Goal: Task Accomplishment & Management: Use online tool/utility

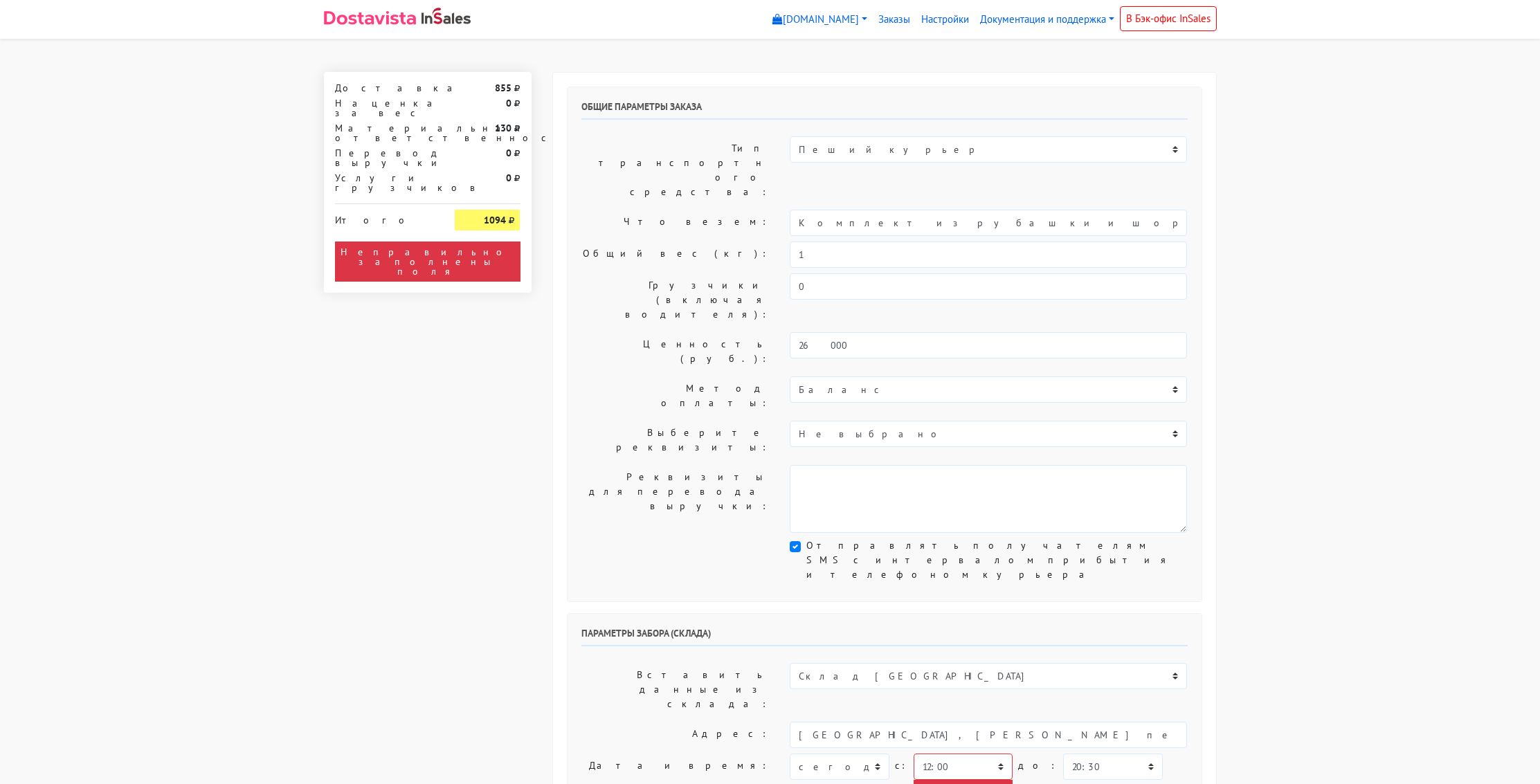
select select "12:00"
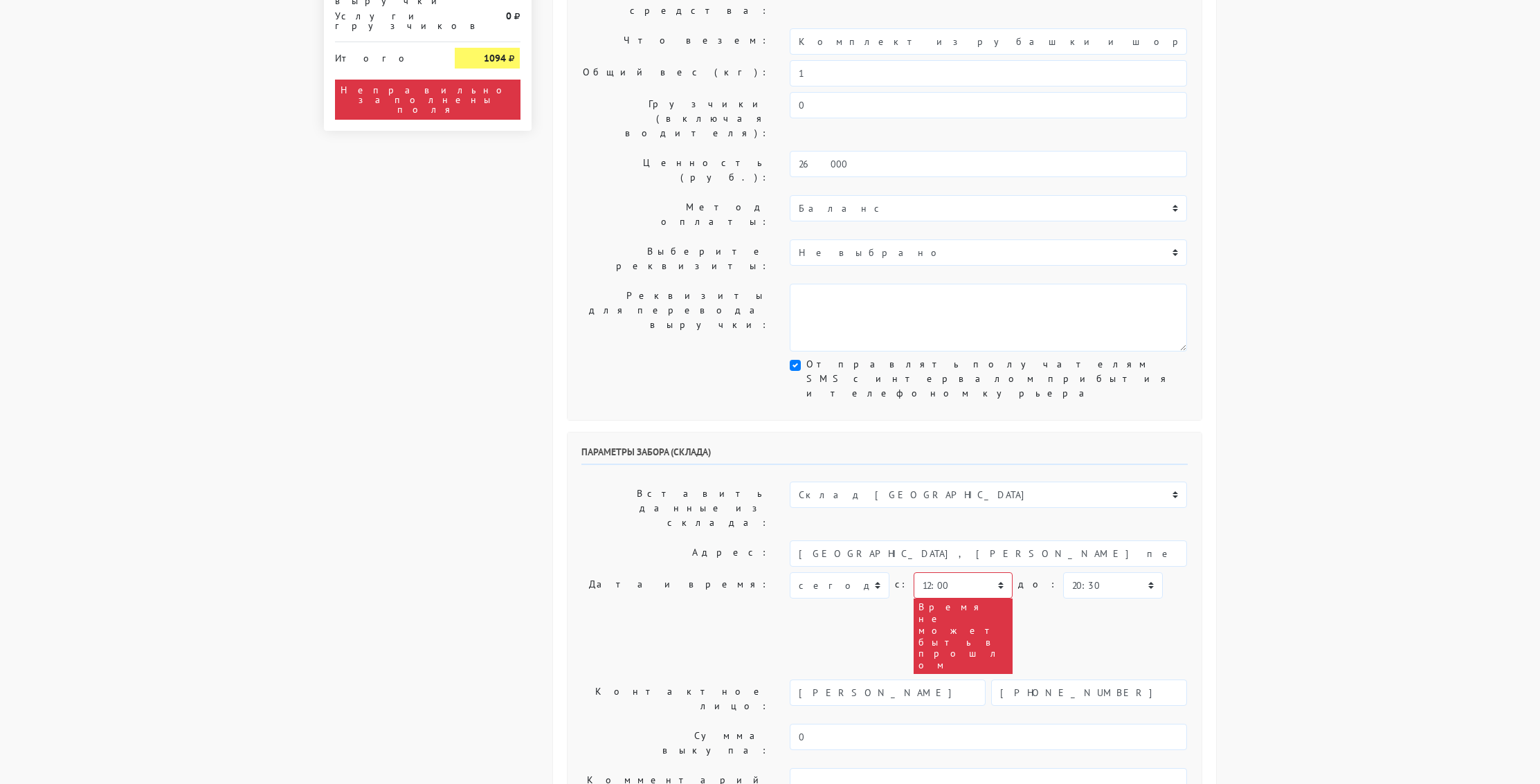
scroll to position [182, 0]
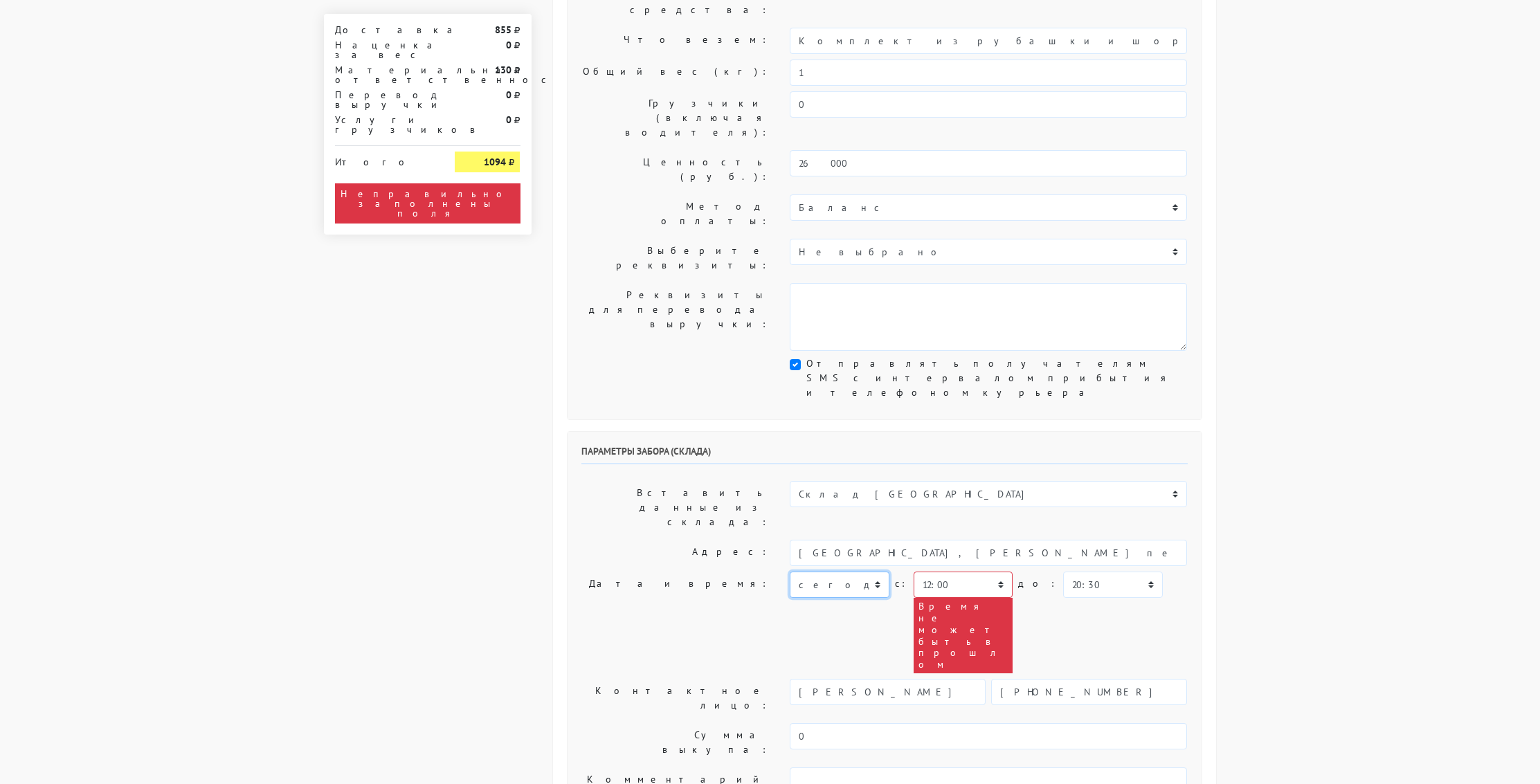
click at [877, 572] on select "[DATE] [DATE] [DATE] [DATE] [DATE] [DATE] [DATE] [DATE] [DATE]" at bounding box center [838, 585] width 99 height 27
select select "[DATE]"
click at [790, 572] on select "[DATE] [DATE] [DATE] [DATE] [DATE] [DATE] [DATE] [DATE] [DATE]" at bounding box center [838, 585] width 99 height 27
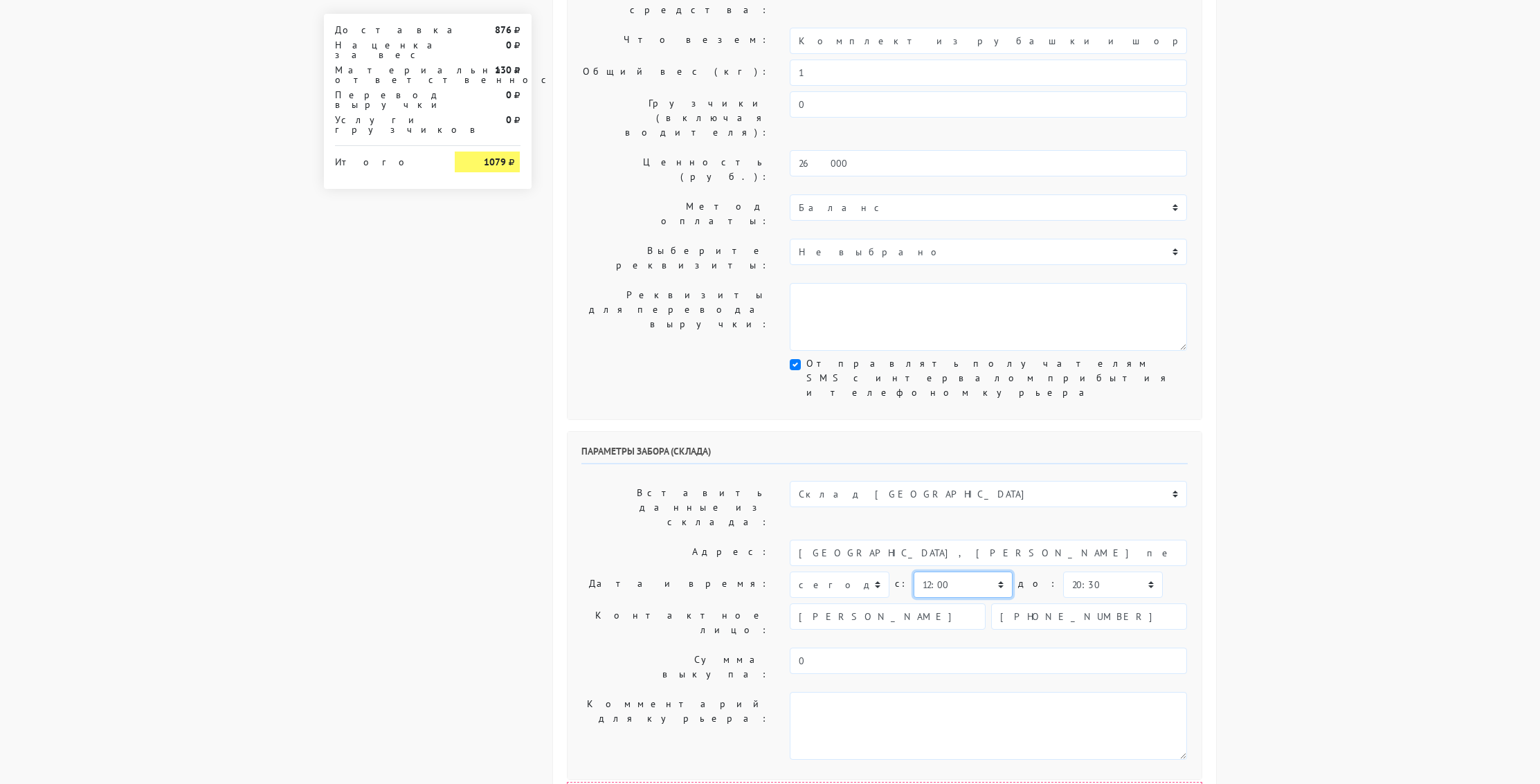
click at [998, 572] on select "00:00 00:30 01:00 01:30 02:00 02:30 03:00 03:30 04:00 04:30 05:00 05:30 06:00 0…" at bounding box center [963, 585] width 99 height 27
select select "12:30"
click at [914, 572] on select "00:00 00:30 01:00 01:30 02:00 02:30 03:00 03:30 04:00 04:30 05:00 05:30 06:00 0…" at bounding box center [963, 585] width 99 height 27
click at [1117, 572] on select "00:00 00:30 01:00 01:30 02:00 02:30 03:00 03:30 04:00 04:30 05:00 05:30 06:00 0…" at bounding box center [1112, 585] width 99 height 27
select select "13:00"
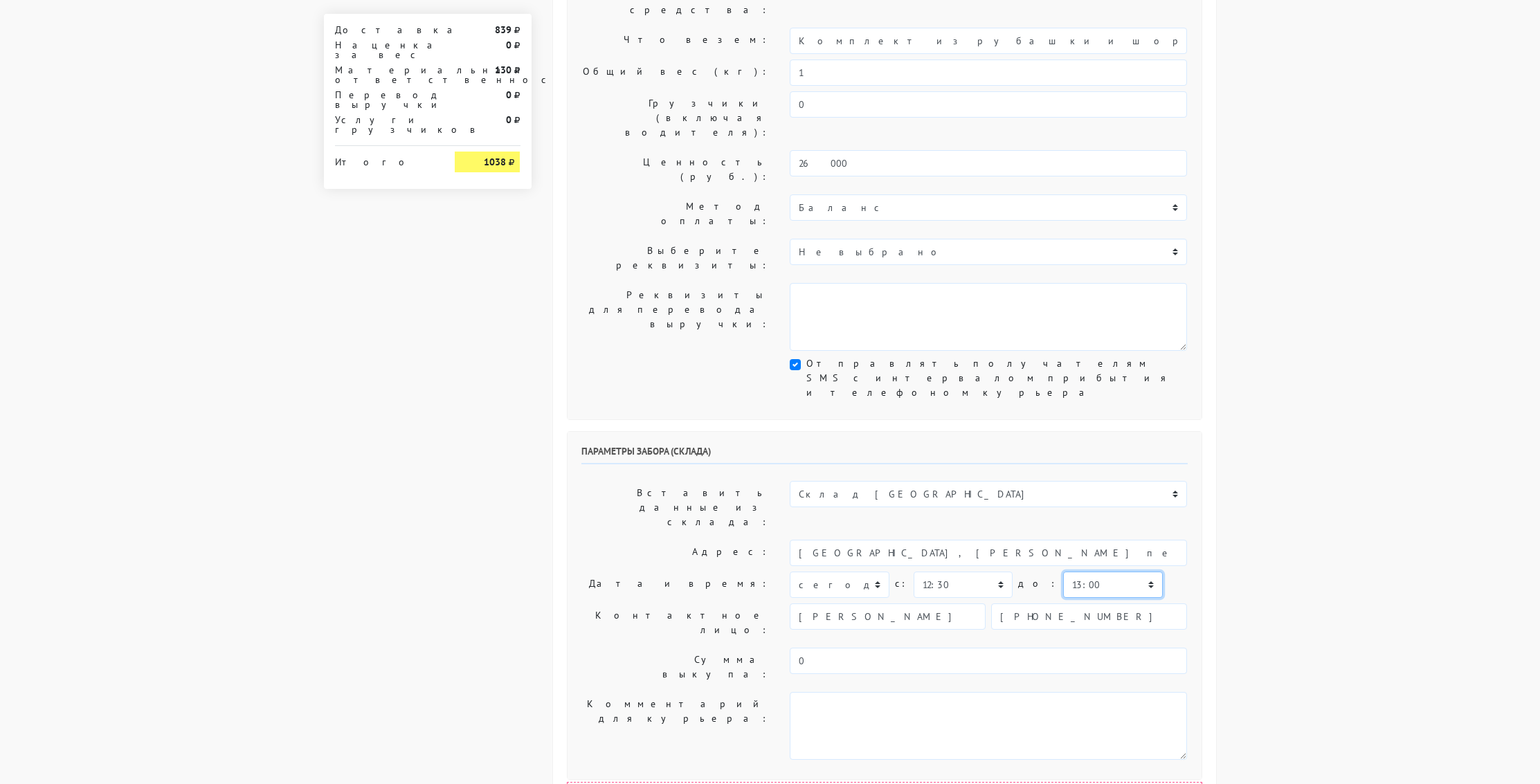
click at [1063, 572] on select "00:00 00:30 01:00 01:30 02:00 02:30 03:00 03:30 04:00 04:30 05:00 05:30 06:00 0…" at bounding box center [1112, 585] width 99 height 27
click at [1345, 501] on body "[DOMAIN_NAME] [DOMAIN_NAME] [DOMAIN_NAME] Выйти Заказы" at bounding box center [770, 592] width 1540 height 1548
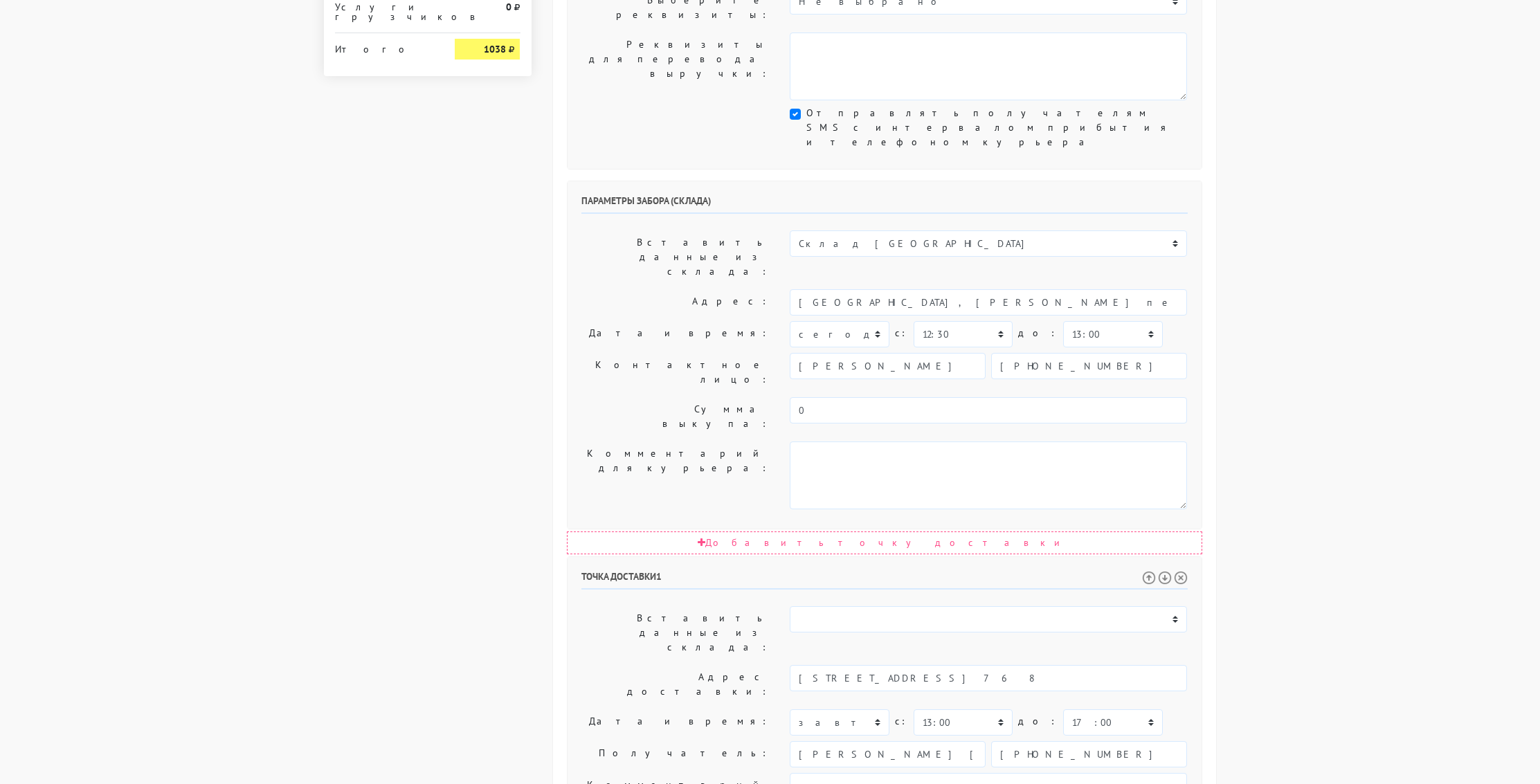
scroll to position [435, 0]
click at [878, 708] on select "[DATE] [DATE] [DATE] [DATE] [DATE] [DATE] [DATE] [DATE] [DATE] [DATE] [DATE] [D…" at bounding box center [838, 721] width 99 height 27
click at [790, 708] on select "[DATE] [DATE] [DATE] [DATE] [DATE] [DATE] [DATE] [DATE] [DATE] [DATE] [DATE] [D…" at bounding box center [838, 721] width 99 height 27
click at [994, 710] on select "00:00 00:30 01:00 01:30 02:00 02:30 03:00 03:30 04:00 04:30 05:00 05:30 06:00 0…" at bounding box center [963, 724] width 99 height 27
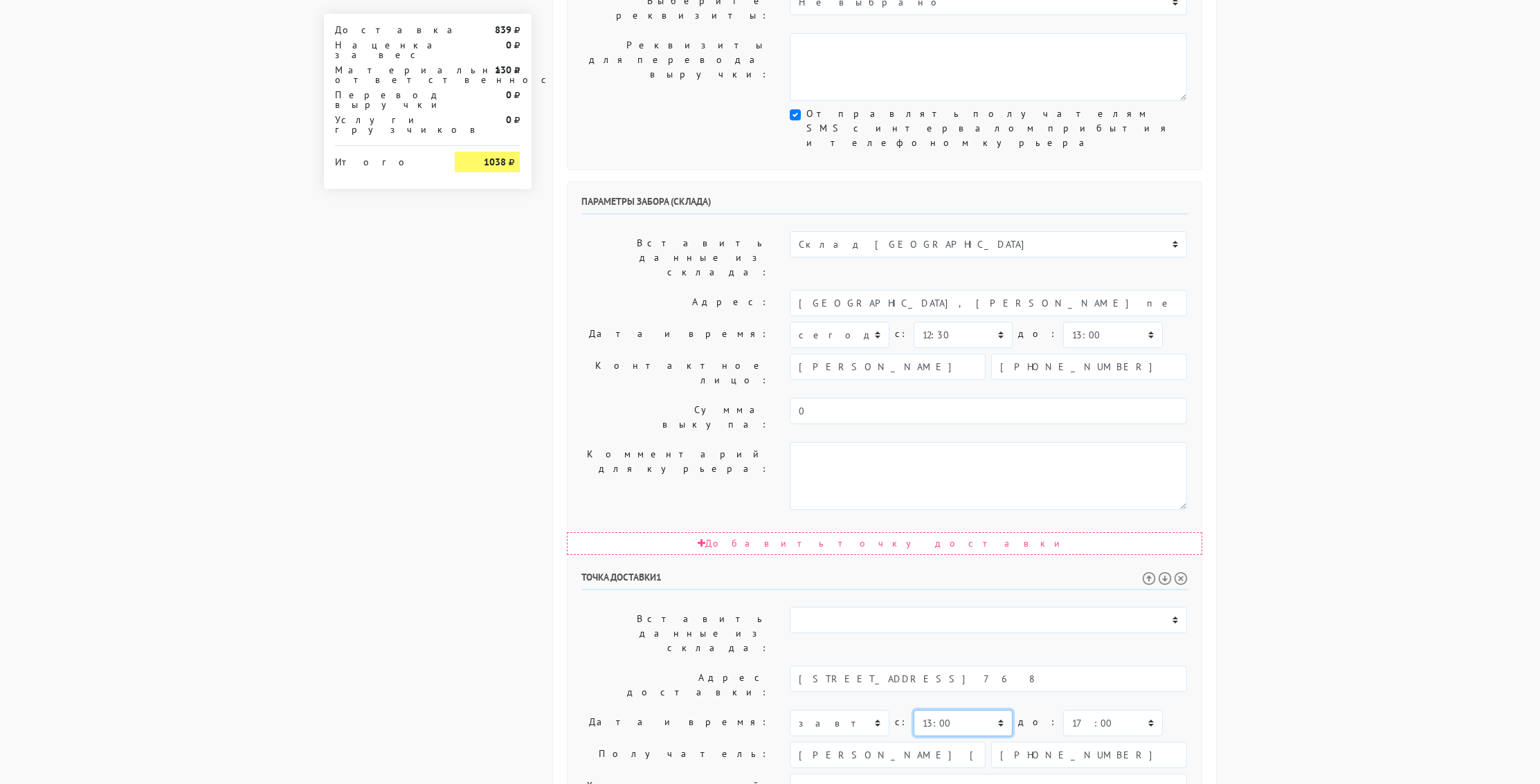
scroll to position [433, 0]
click at [993, 708] on select "00:00 00:30 01:00 01:30 02:00 02:30 03:00 03:30 04:00 04:30 05:00 05:30 06:00 0…" at bounding box center [963, 722] width 99 height 27
click at [994, 710] on select "00:00 00:30 01:00 01:30 02:00 02:30 03:00 03:30 04:00 04:30 05:00 05:30 06:00 0…" at bounding box center [963, 724] width 99 height 27
select select "13:30"
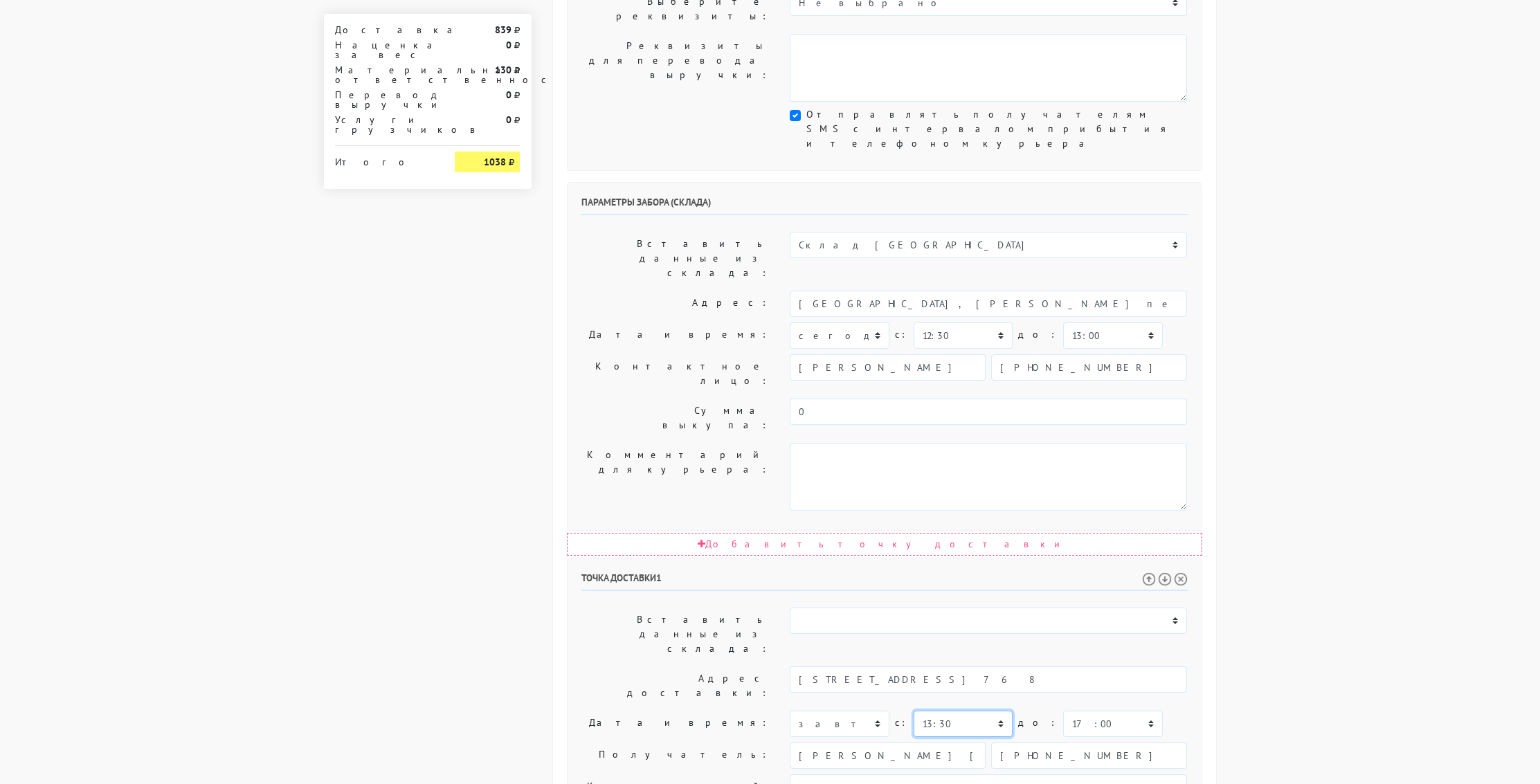
click at [914, 710] on select "00:00 00:30 01:00 01:30 02:00 02:30 03:00 03:30 04:00 04:30 05:00 05:30 06:00 0…" at bounding box center [963, 724] width 99 height 27
click at [1117, 710] on select "00:00 00:30 01:00 01:30 02:00 02:30 03:00 03:30 04:00 04:30 05:00 05:30 06:00 0…" at bounding box center [1112, 724] width 99 height 27
select select "16:00"
click at [1063, 710] on select "00:00 00:30 01:00 01:30 02:00 02:30 03:00 03:30 04:00 04:30 05:00 05:30 06:00 0…" at bounding box center [1112, 724] width 99 height 27
click at [1342, 525] on body "[DOMAIN_NAME] [DOMAIN_NAME] [DOMAIN_NAME] Выйти Заказы" at bounding box center [770, 343] width 1540 height 1548
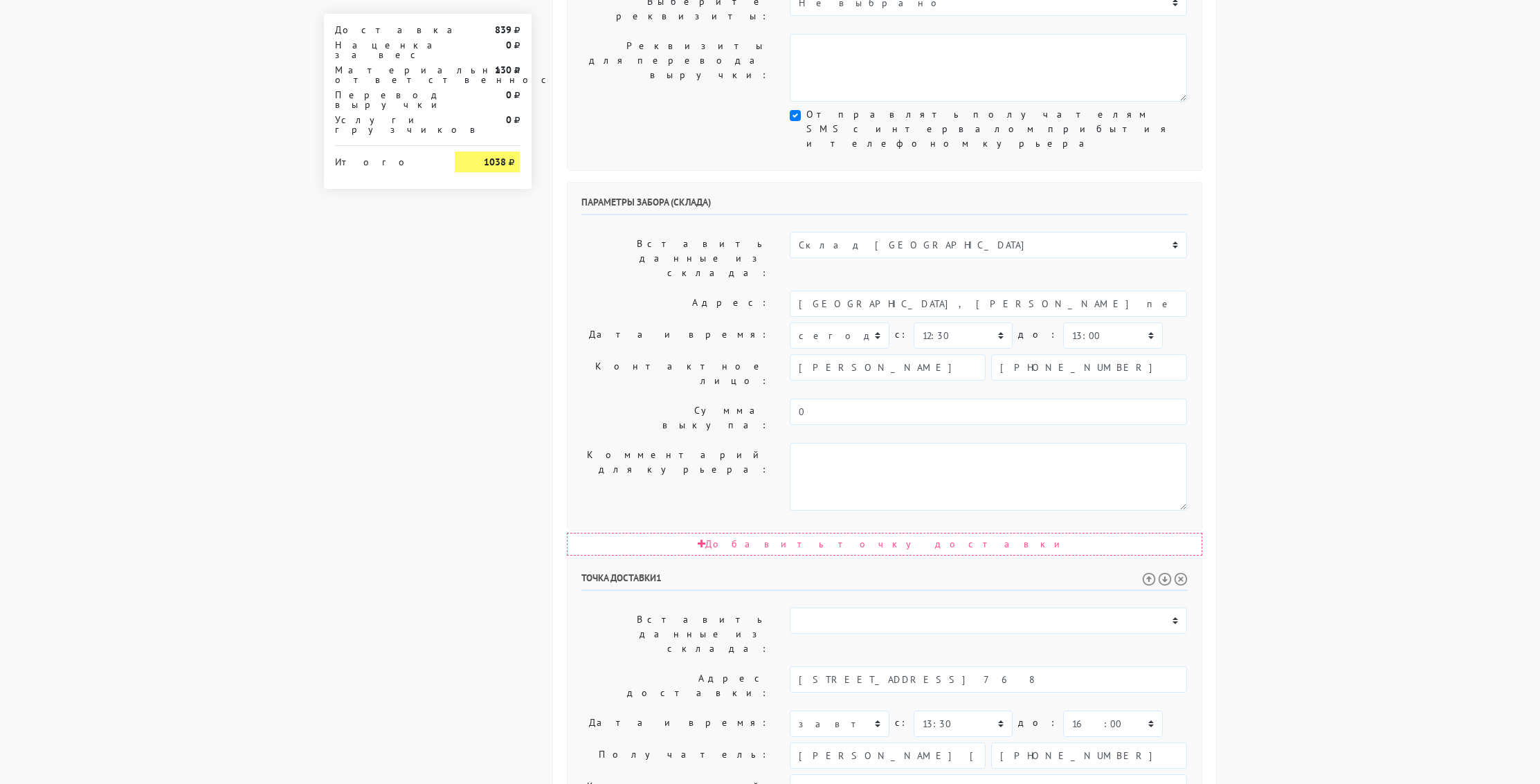
scroll to position [492, 0]
